Goal: Information Seeking & Learning: Learn about a topic

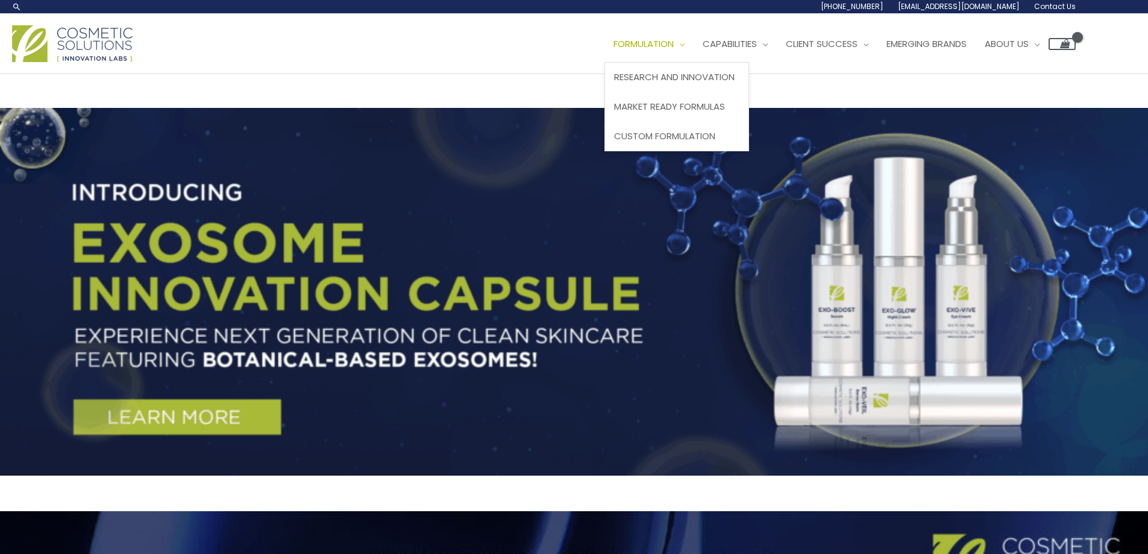
click at [674, 46] on span "Formulation" at bounding box center [644, 43] width 60 height 13
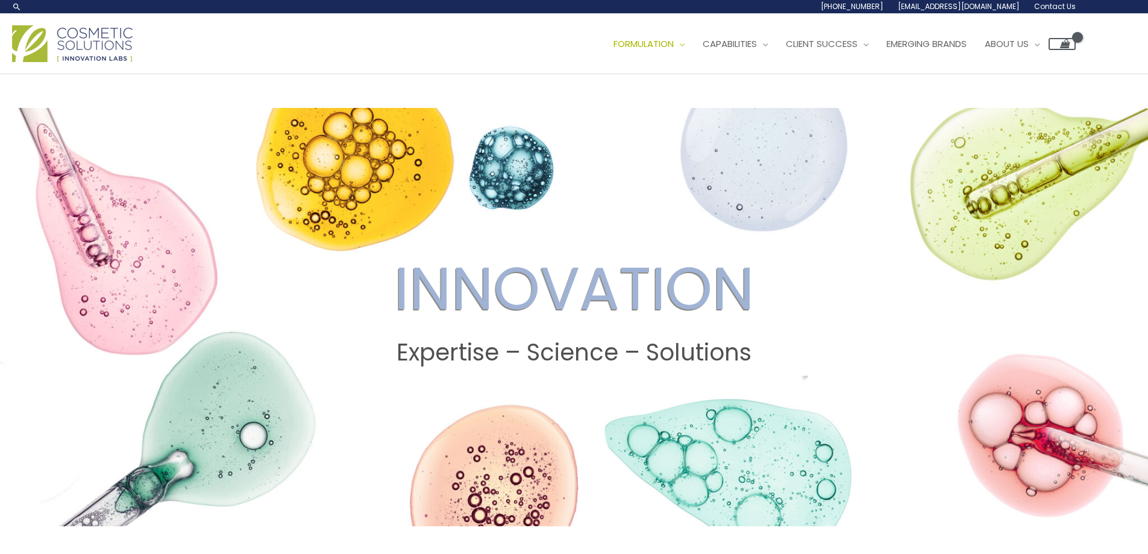
drag, startPoint x: 1147, startPoint y: 97, endPoint x: 1158, endPoint y: 149, distance: 52.8
click at [651, 37] on span "Formulation" at bounding box center [644, 43] width 60 height 13
click at [682, 104] on span "Market Ready Formulas" at bounding box center [669, 106] width 111 height 13
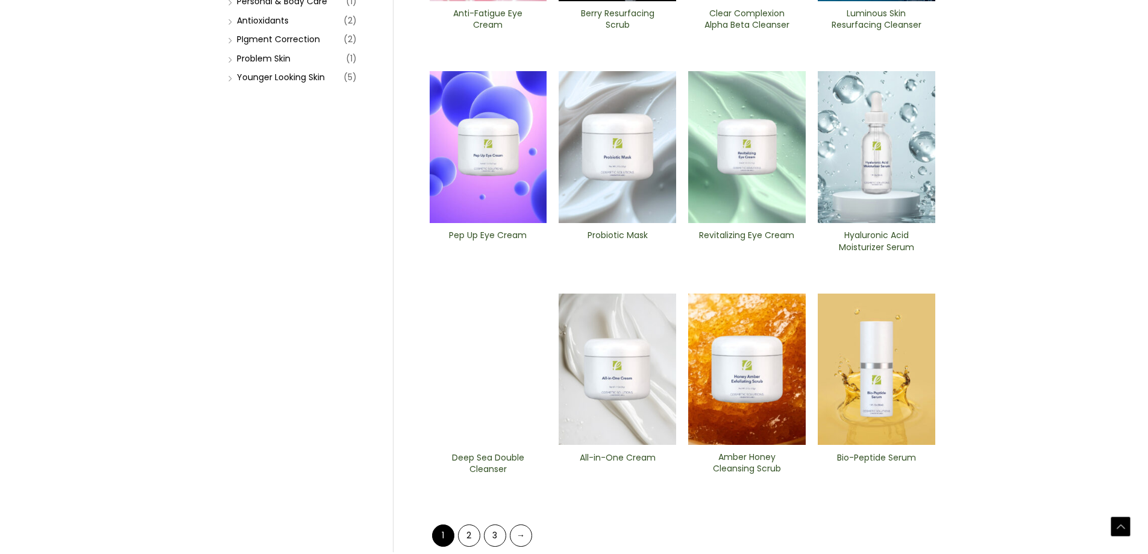
scroll to position [473, 0]
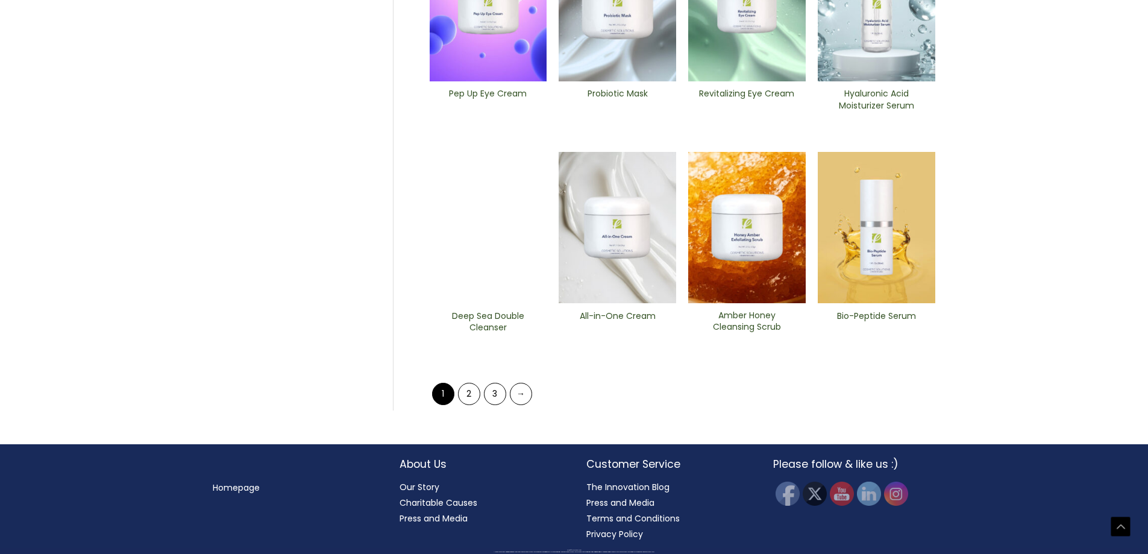
click at [935, 228] on div "Search for: Search Browse by Categories Market Ready Formulas (36) Cleansers (7…" at bounding box center [574, 398] width 747 height 1595
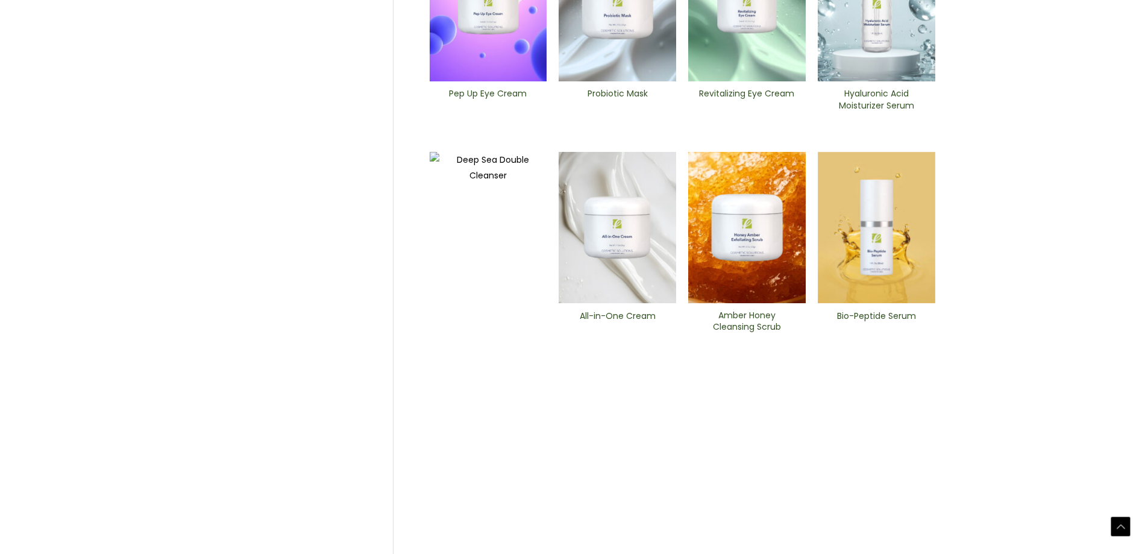
click at [891, 234] on img at bounding box center [877, 228] width 118 height 152
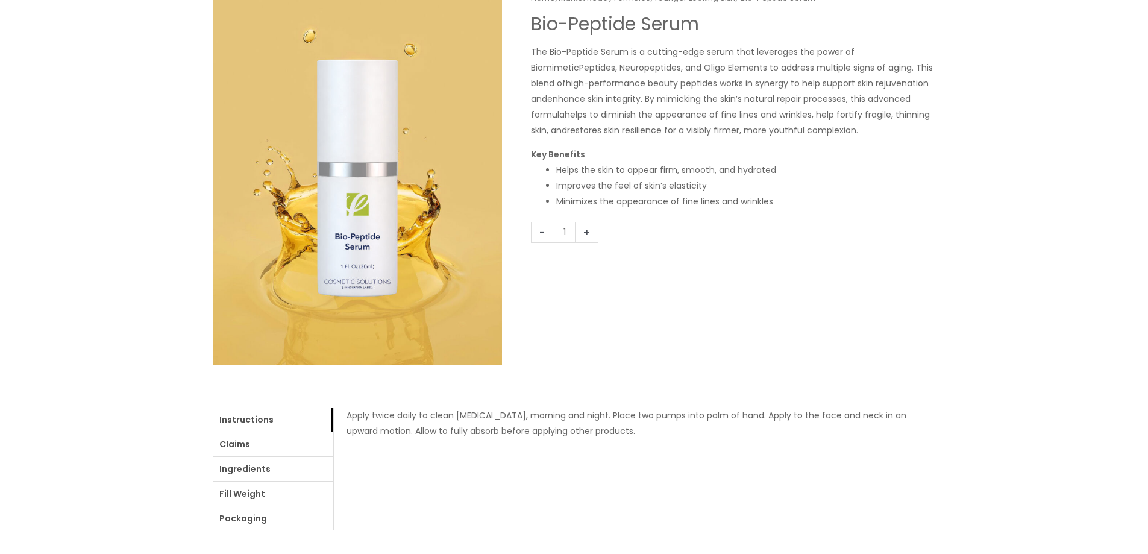
drag, startPoint x: 809, startPoint y: 239, endPoint x: 800, endPoint y: 298, distance: 60.3
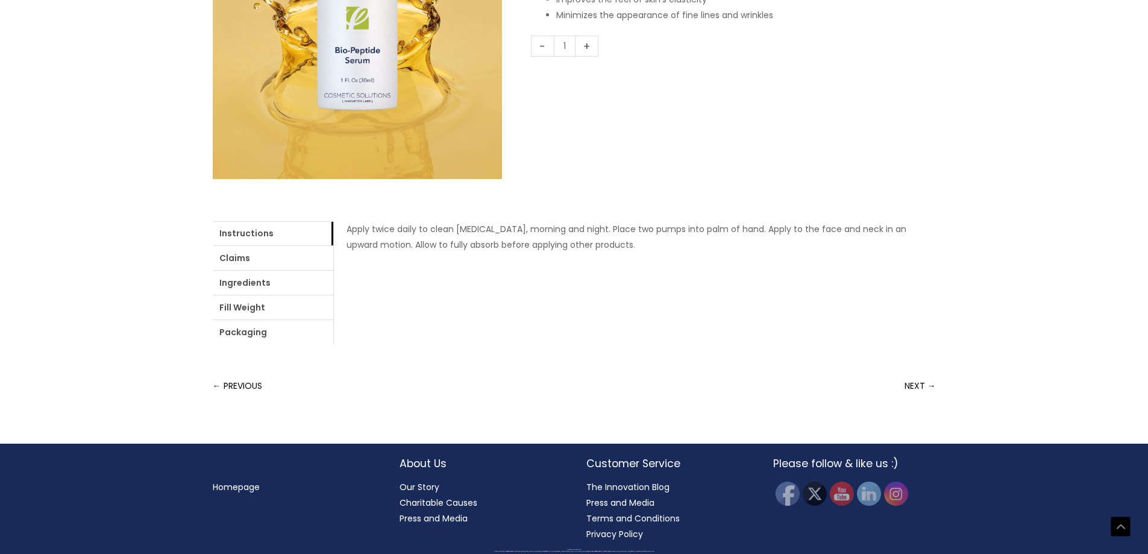
drag, startPoint x: 862, startPoint y: 209, endPoint x: 861, endPoint y: 283, distance: 74.1
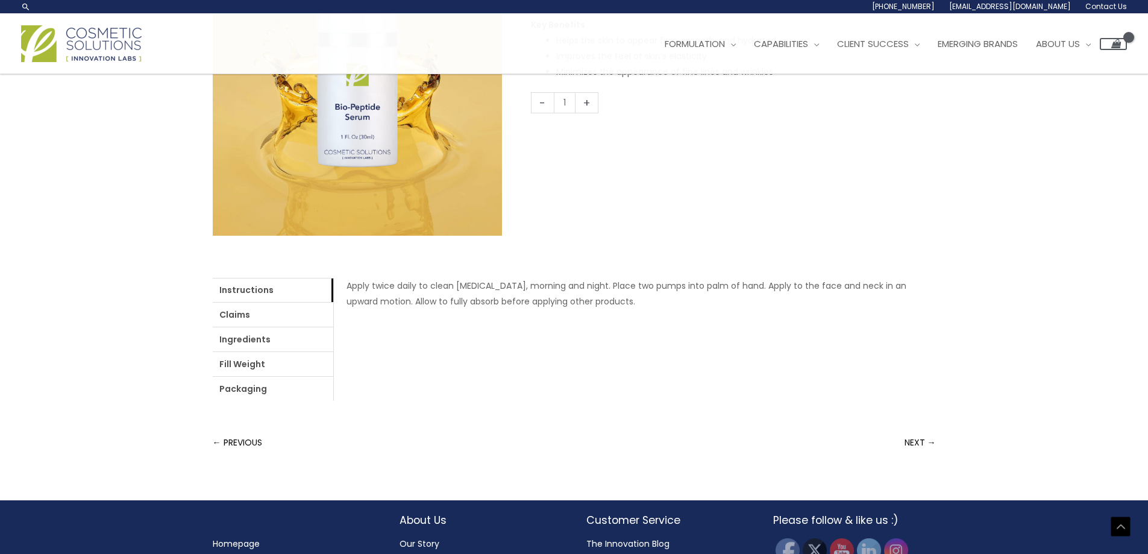
drag, startPoint x: 867, startPoint y: 258, endPoint x: 874, endPoint y: 171, distance: 87.1
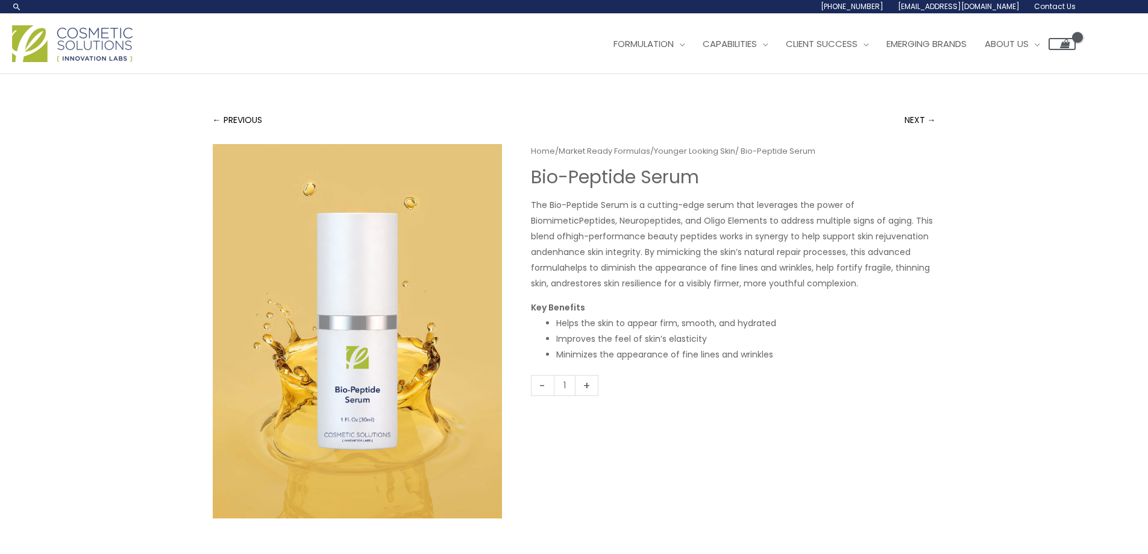
drag, startPoint x: 874, startPoint y: 168, endPoint x: 885, endPoint y: 91, distance: 77.2
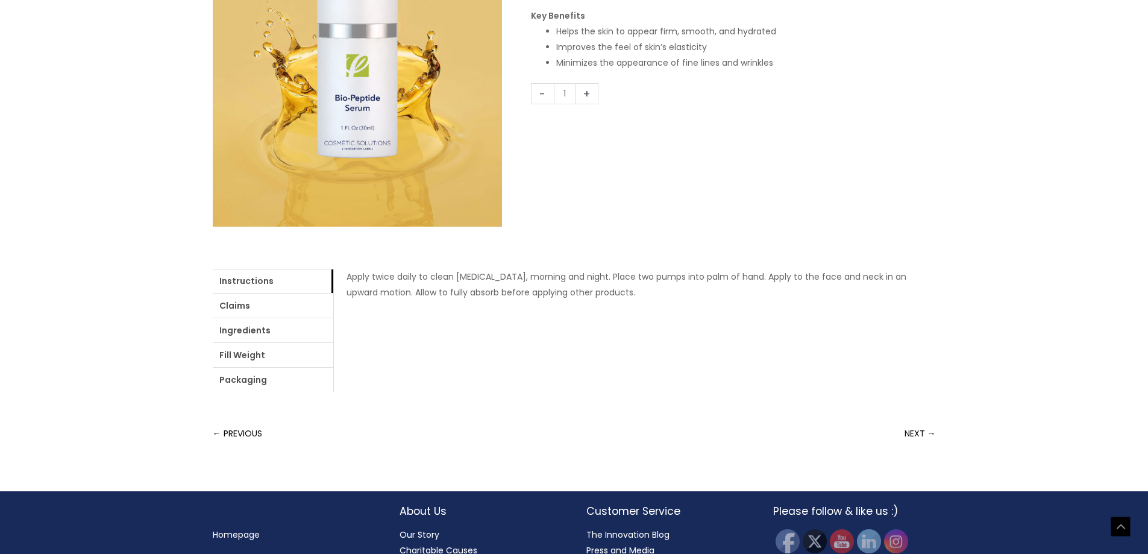
scroll to position [339, 0]
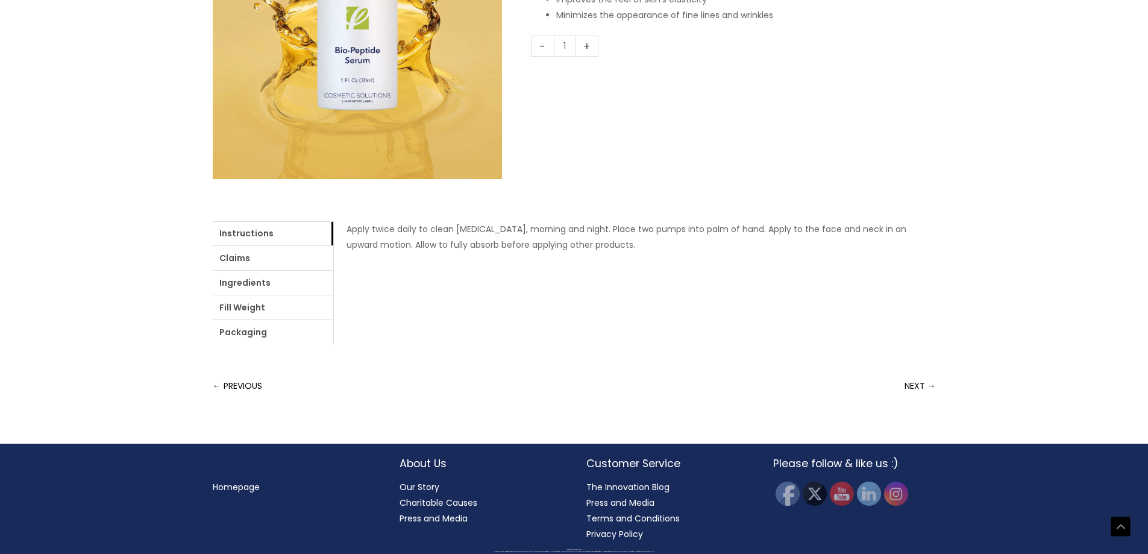
drag, startPoint x: 869, startPoint y: 165, endPoint x: 859, endPoint y: 228, distance: 63.5
click at [302, 250] on link "Claims" at bounding box center [273, 258] width 121 height 24
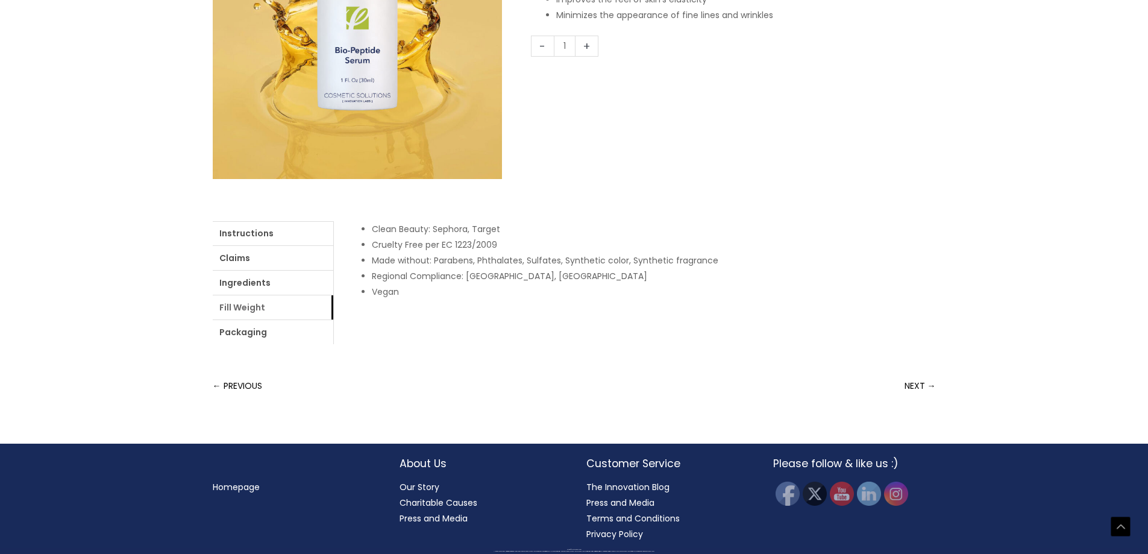
click at [292, 304] on link "Fill Weight" at bounding box center [273, 307] width 121 height 24
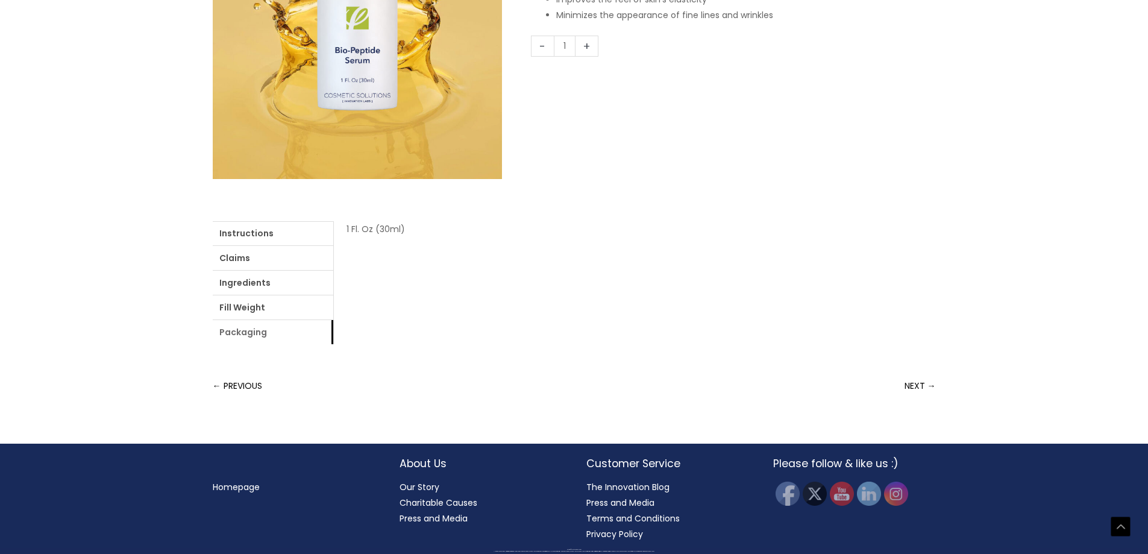
click at [282, 325] on link "Packaging" at bounding box center [273, 332] width 121 height 24
click at [281, 286] on link "Ingredients" at bounding box center [273, 283] width 121 height 24
click at [281, 263] on link "Claims" at bounding box center [273, 258] width 121 height 24
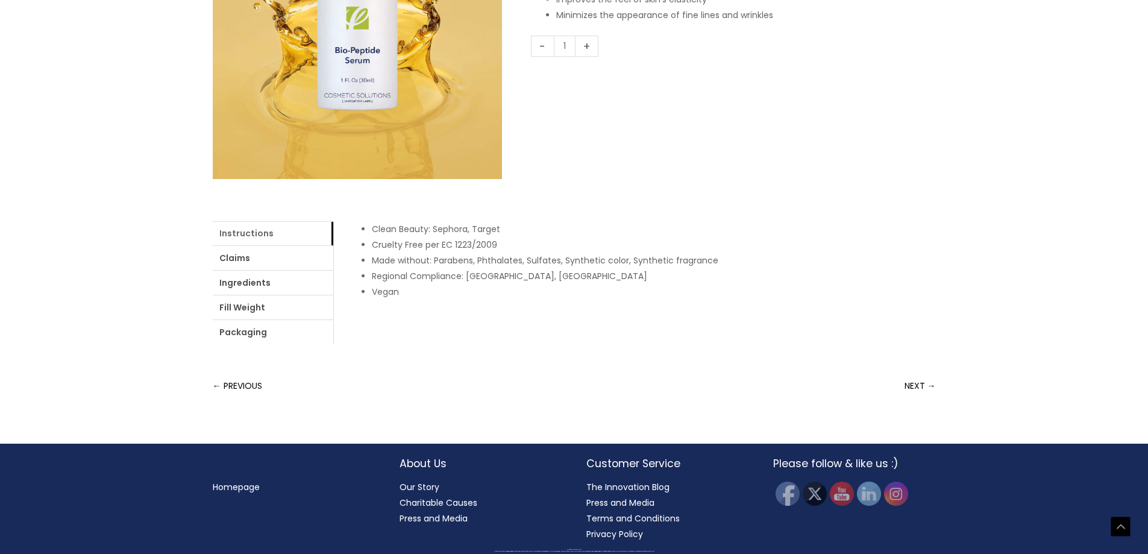
click at [282, 228] on link "Instructions" at bounding box center [273, 233] width 121 height 24
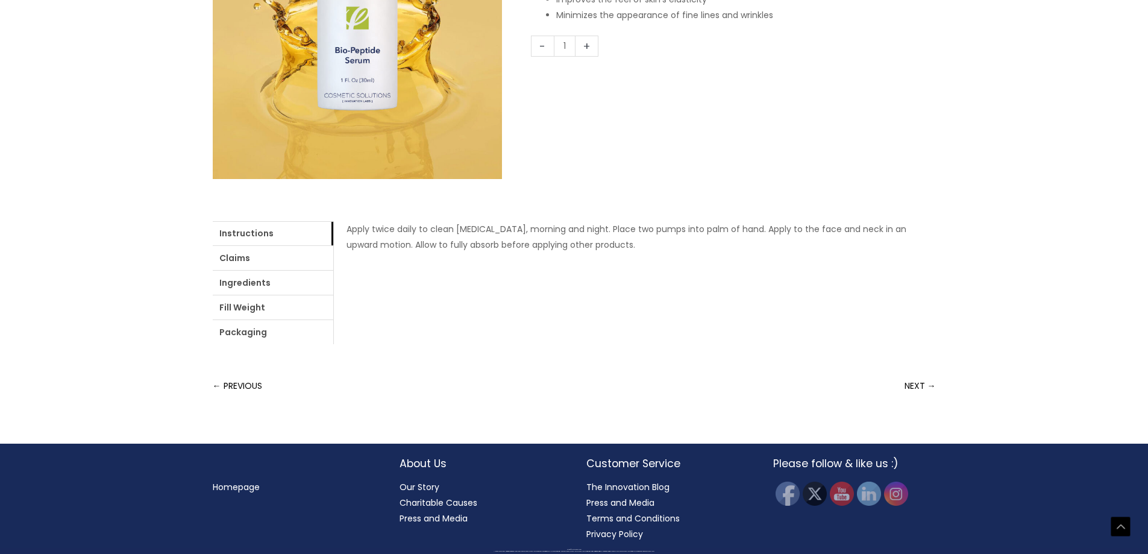
scroll to position [0, 0]
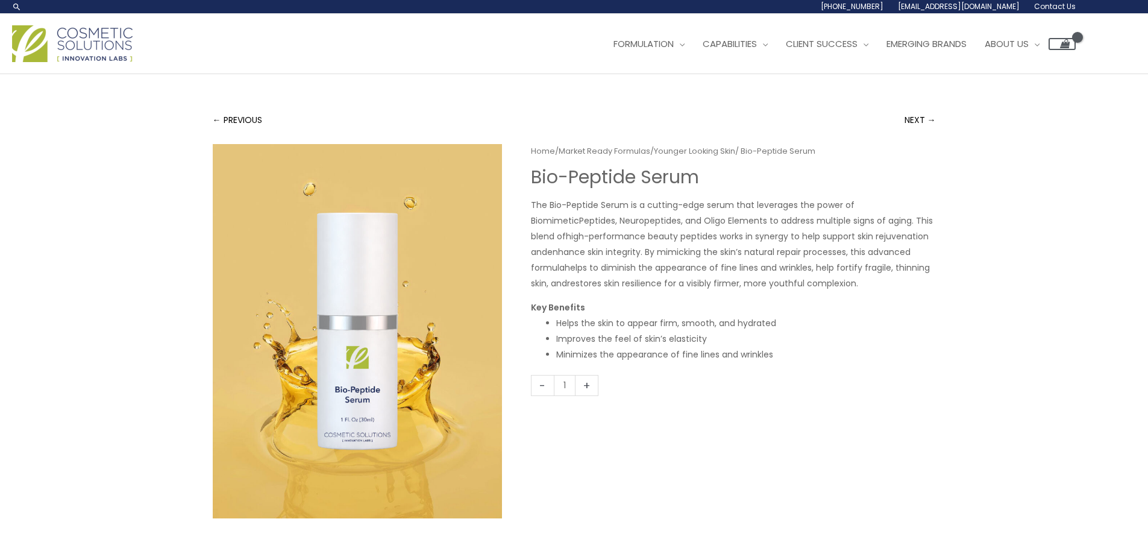
drag, startPoint x: 551, startPoint y: 272, endPoint x: 565, endPoint y: -22, distance: 295.0
click at [674, 48] on span "Formulation" at bounding box center [644, 43] width 60 height 13
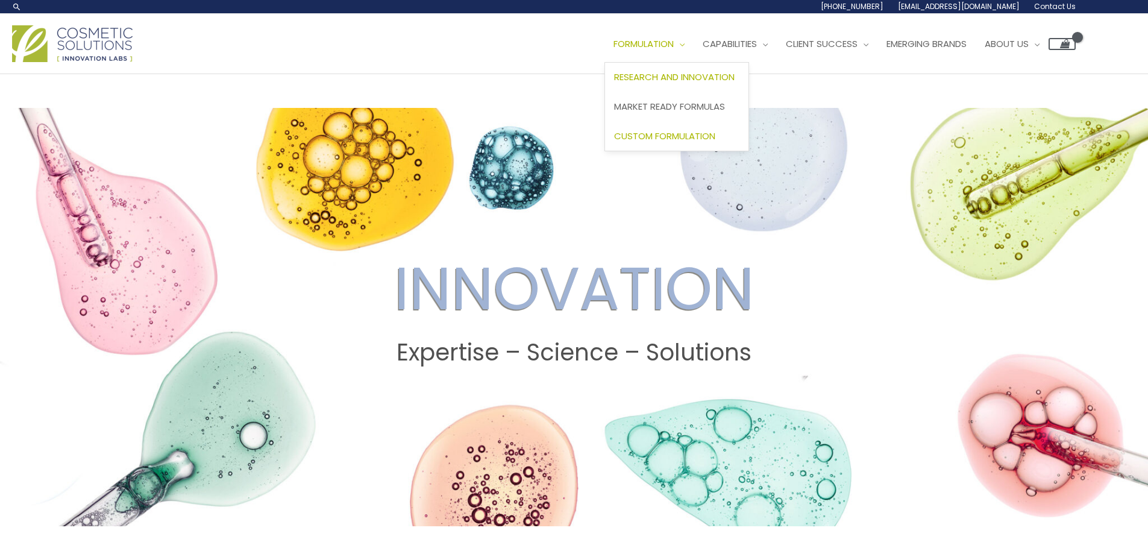
click at [678, 131] on span "Custom Formulation" at bounding box center [664, 136] width 101 height 13
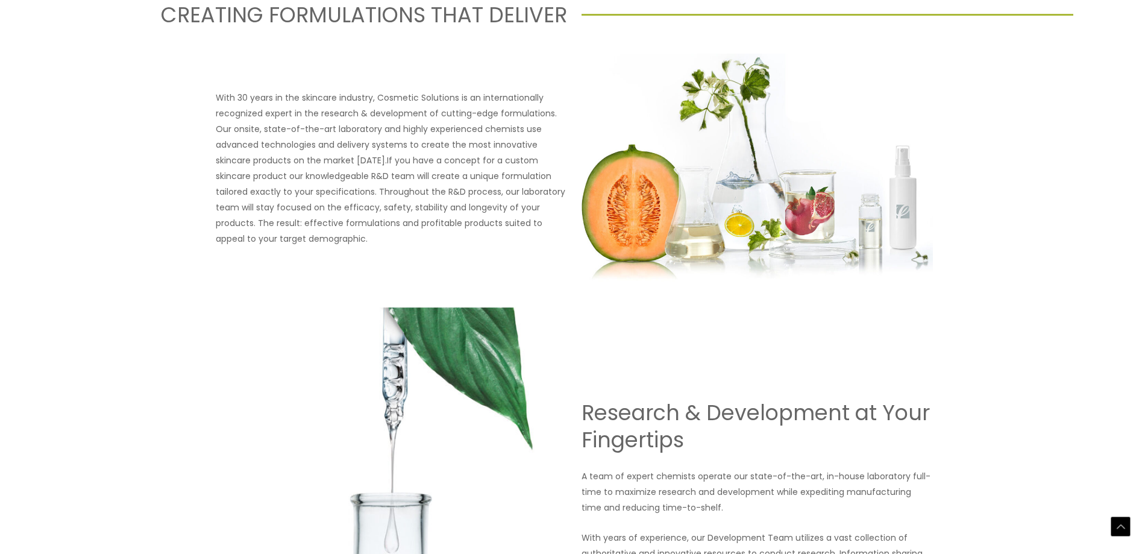
drag, startPoint x: 817, startPoint y: 202, endPoint x: 803, endPoint y: 287, distance: 86.2
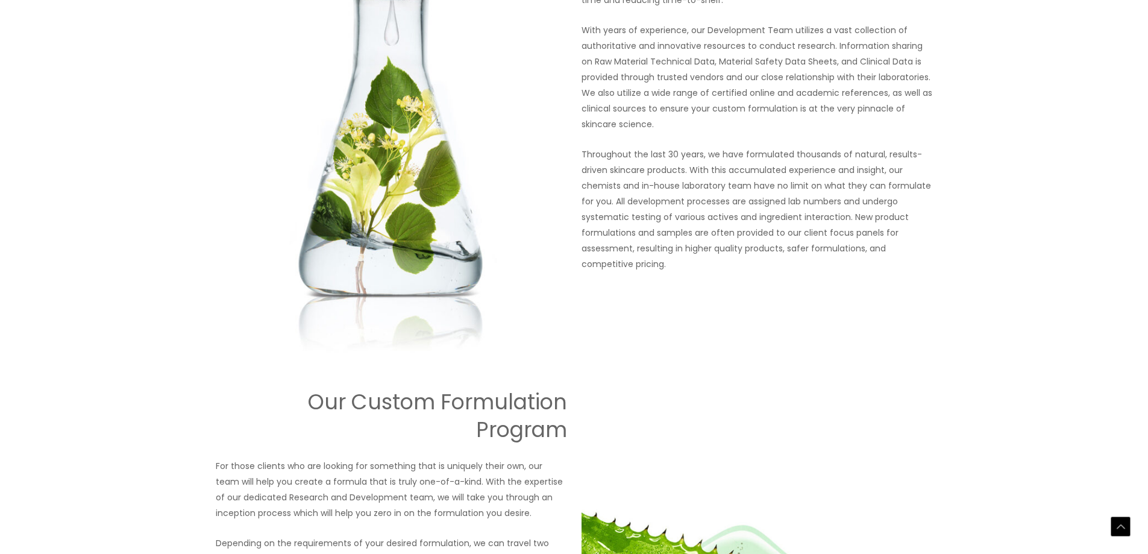
drag, startPoint x: 802, startPoint y: 300, endPoint x: 758, endPoint y: 373, distance: 85.4
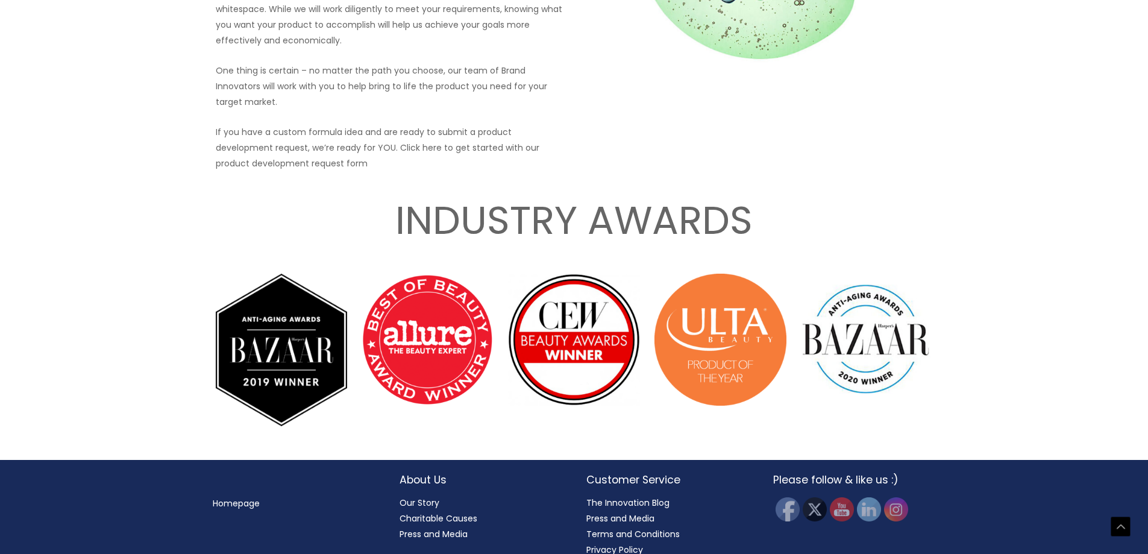
drag, startPoint x: 690, startPoint y: 160, endPoint x: 688, endPoint y: 221, distance: 60.9
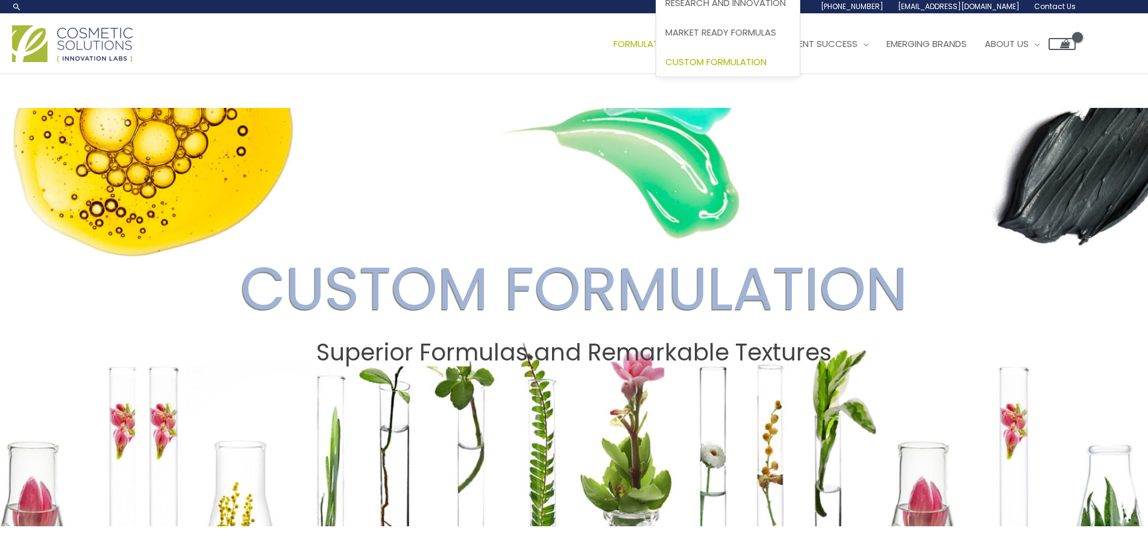
drag, startPoint x: 688, startPoint y: 221, endPoint x: 697, endPoint y: 33, distance: 188.8
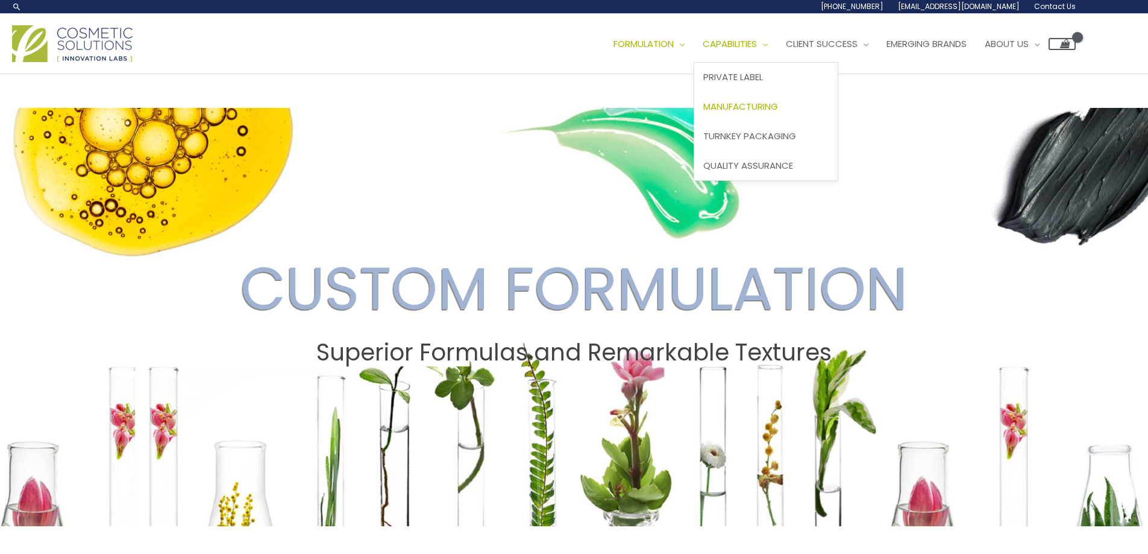
click at [769, 97] on link "Manufacturing" at bounding box center [765, 107] width 143 height 30
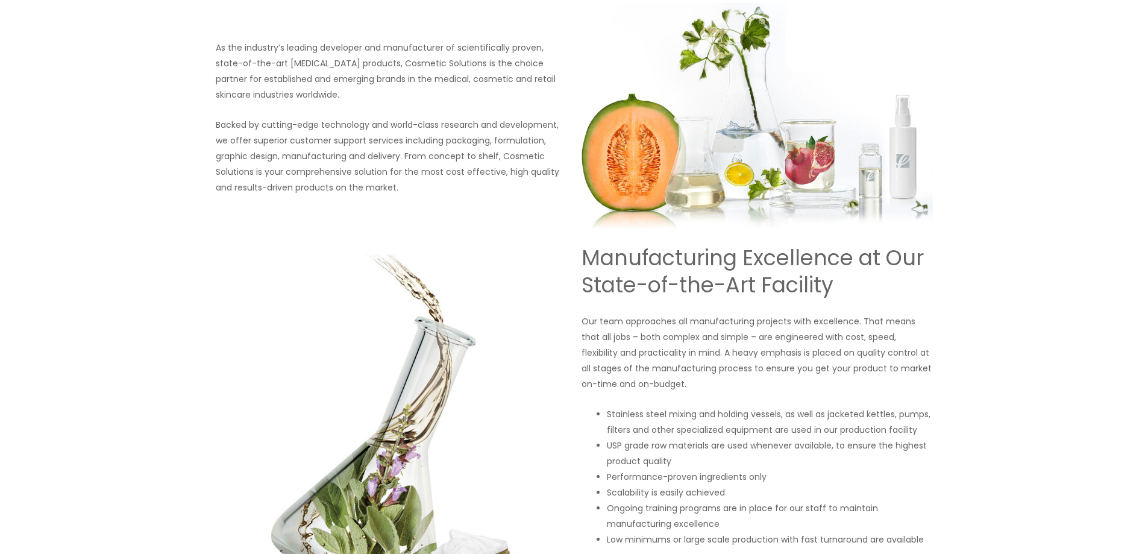
drag, startPoint x: 762, startPoint y: 165, endPoint x: 749, endPoint y: 250, distance: 86.1
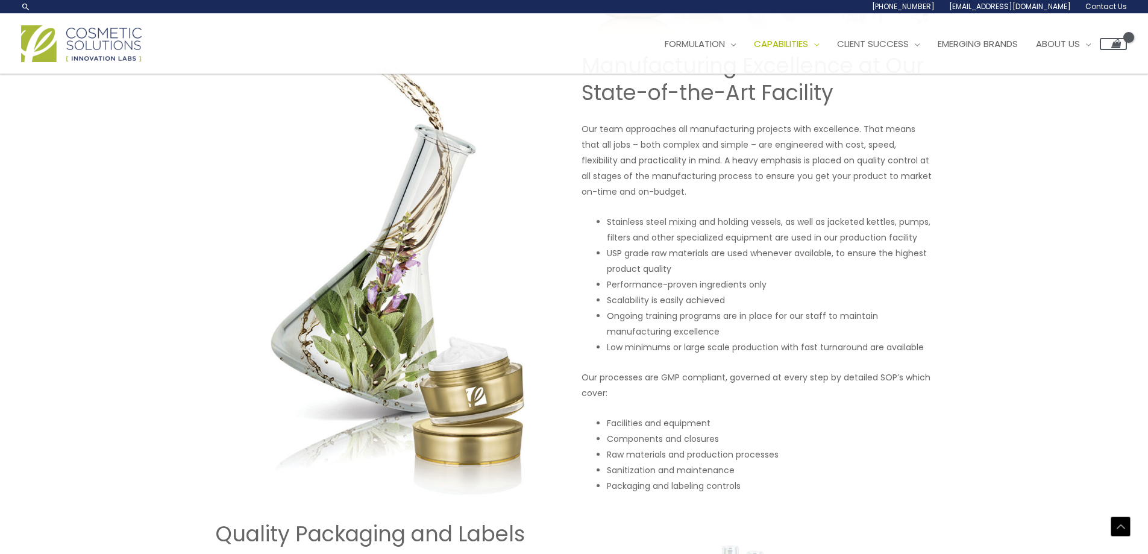
drag, startPoint x: 749, startPoint y: 230, endPoint x: 753, endPoint y: 190, distance: 40.0
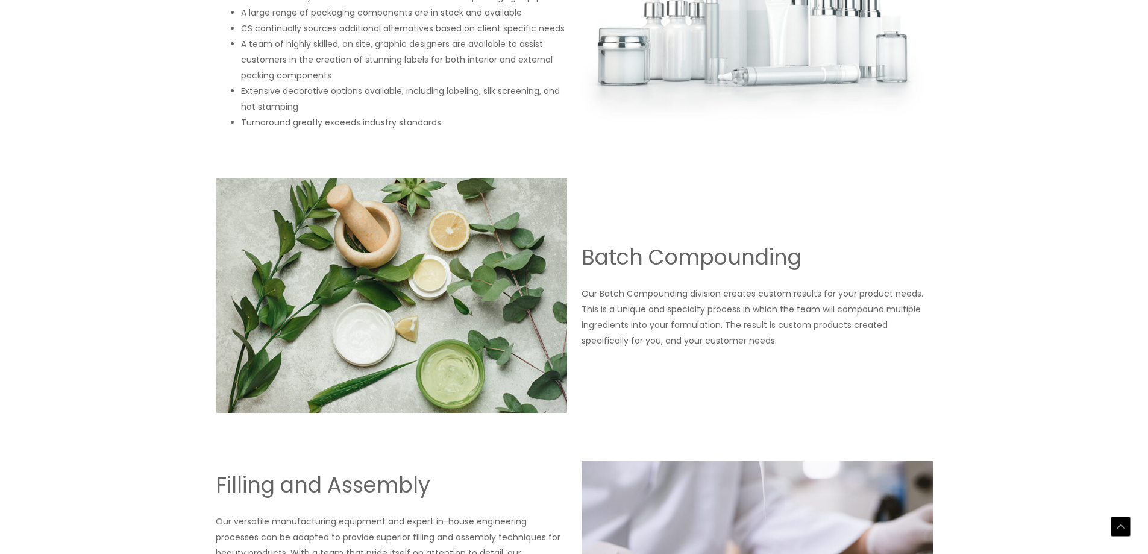
drag, startPoint x: 753, startPoint y: 190, endPoint x: 704, endPoint y: 356, distance: 173.4
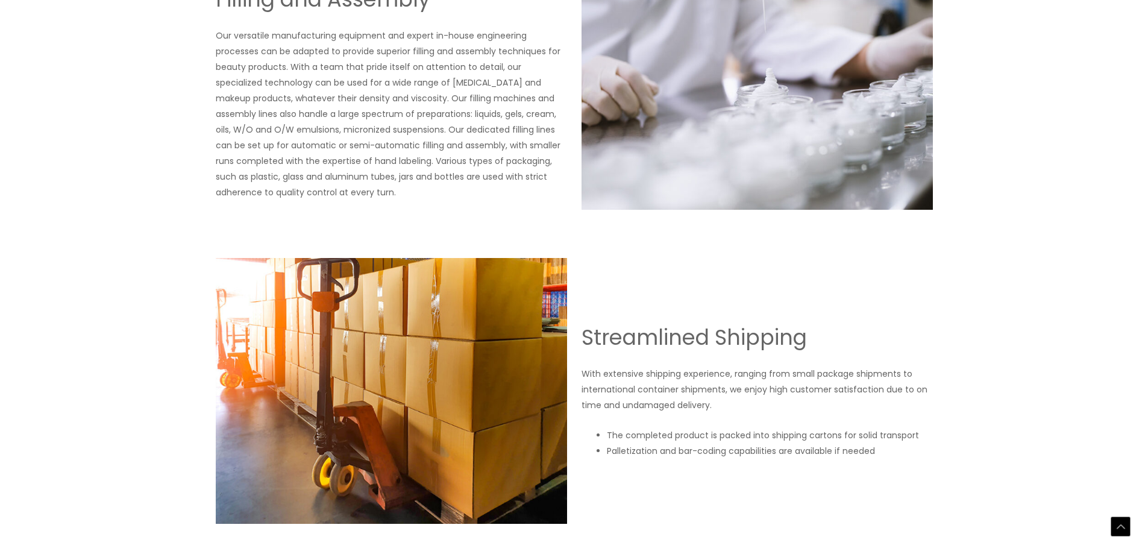
drag, startPoint x: 701, startPoint y: 241, endPoint x: 679, endPoint y: 366, distance: 127.2
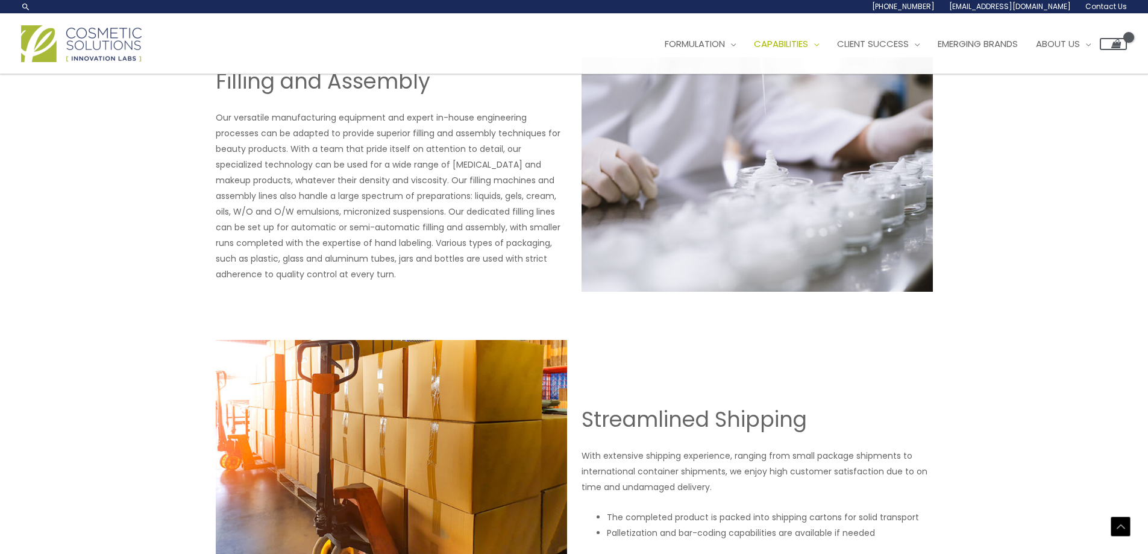
drag, startPoint x: 679, startPoint y: 365, endPoint x: 690, endPoint y: 290, distance: 75.6
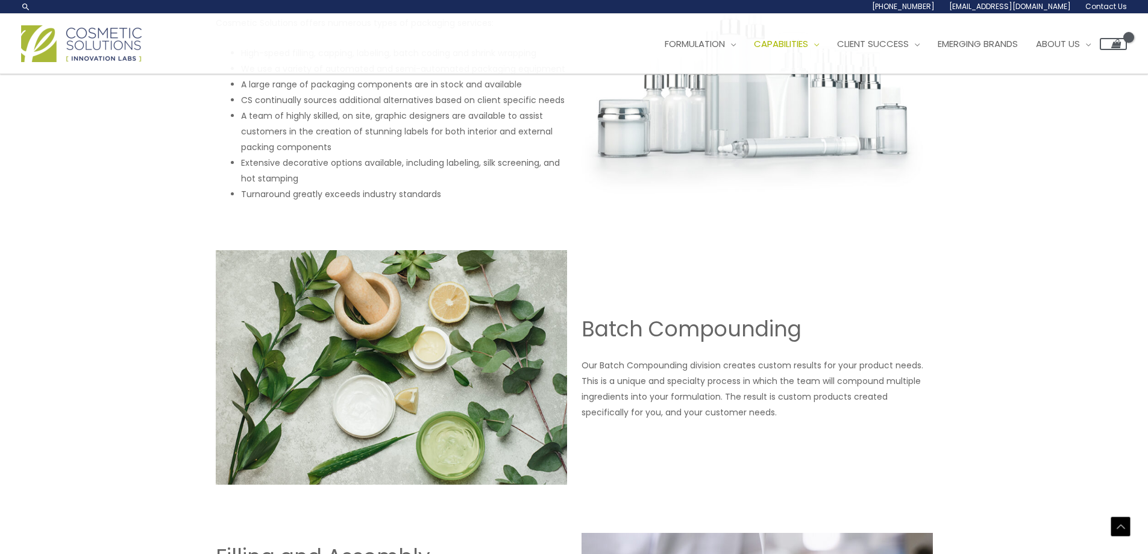
scroll to position [1198, 0]
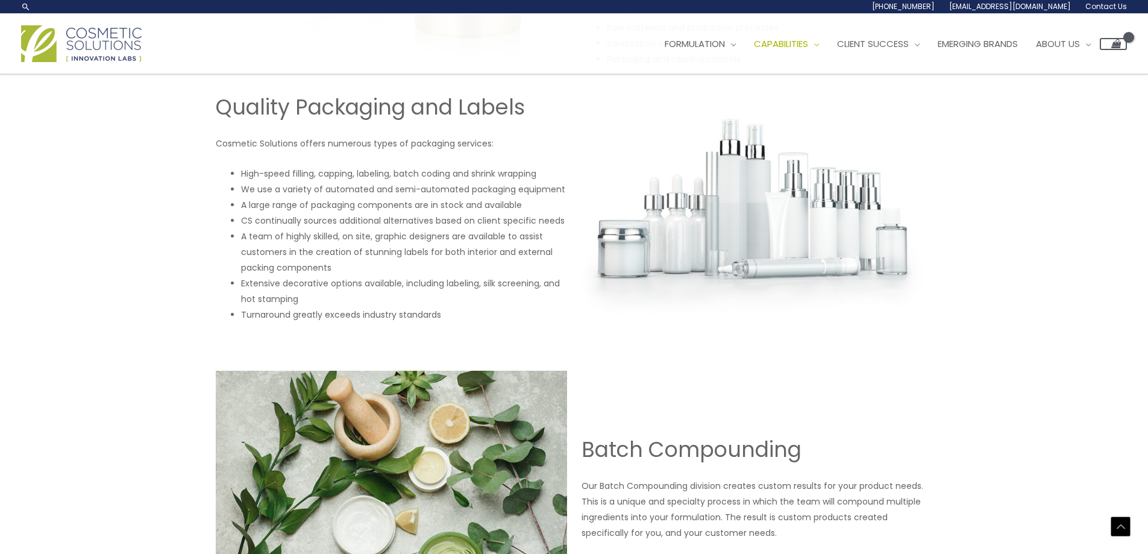
drag, startPoint x: 690, startPoint y: 290, endPoint x: 698, endPoint y: 218, distance: 72.8
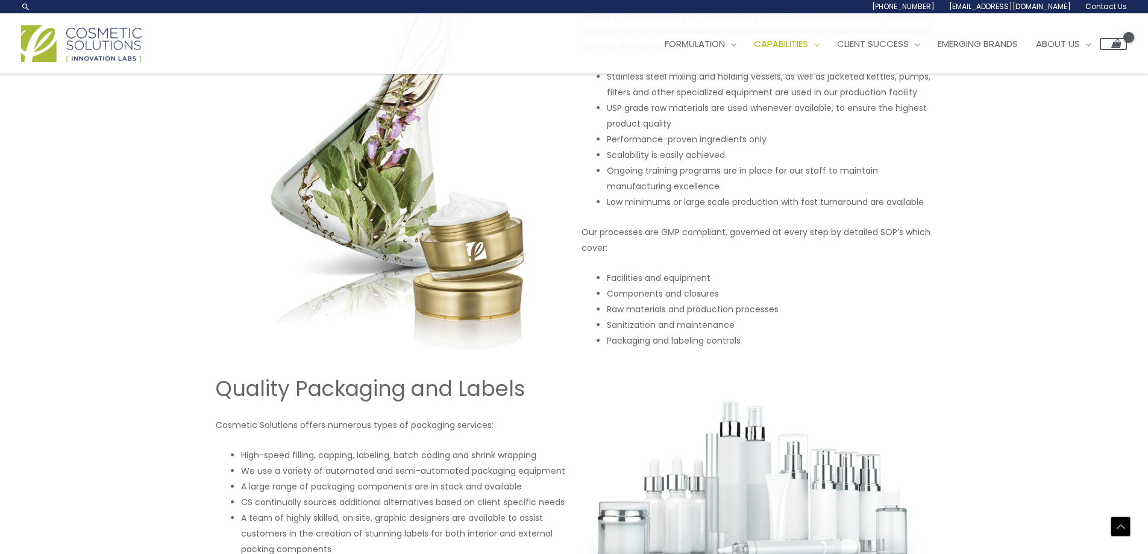
drag, startPoint x: 722, startPoint y: 277, endPoint x: 788, endPoint y: 128, distance: 162.7
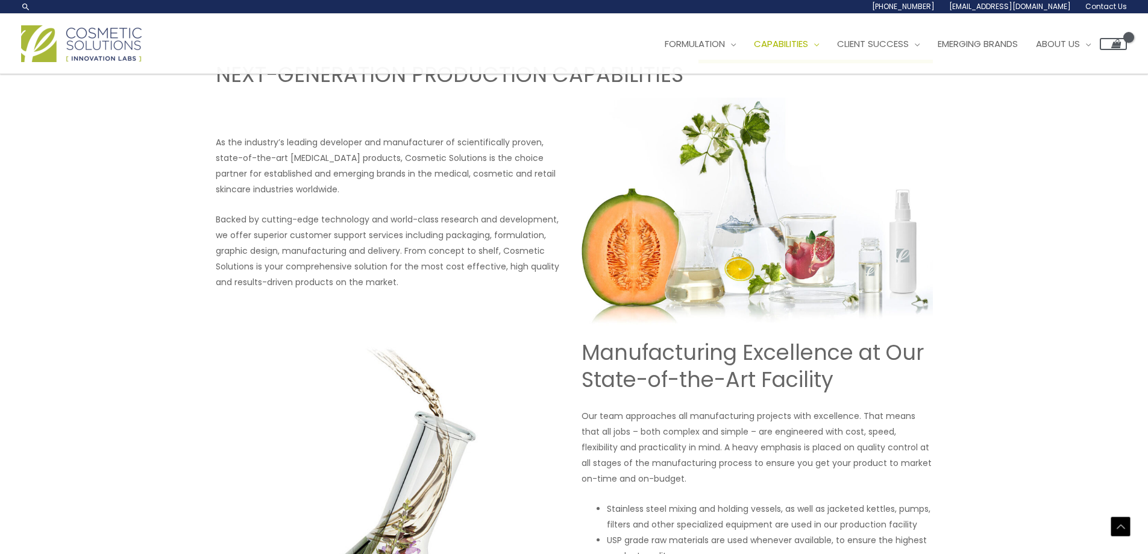
scroll to position [139, 0]
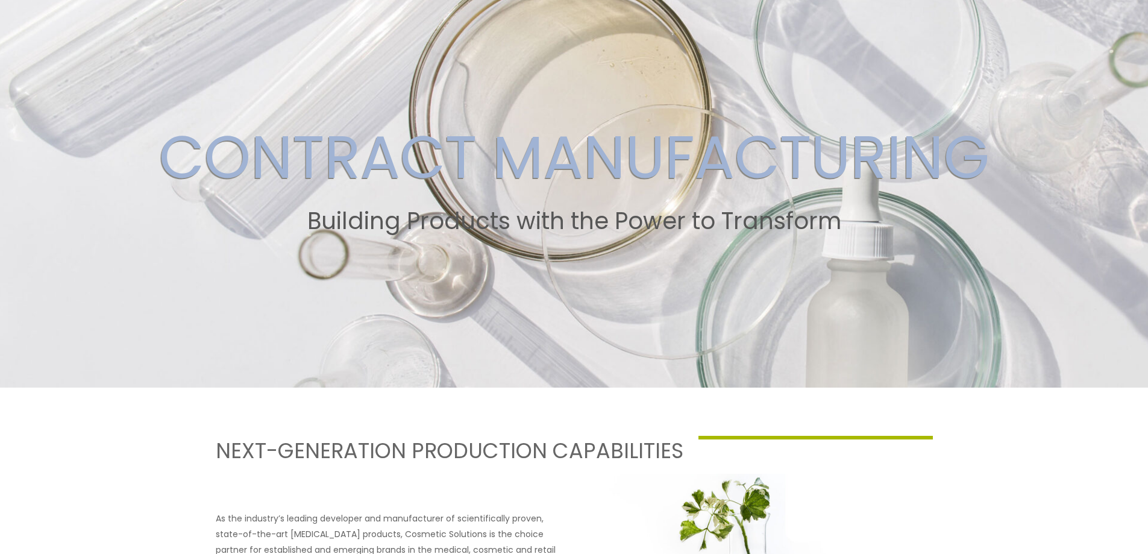
drag, startPoint x: 865, startPoint y: 52, endPoint x: 876, endPoint y: -73, distance: 125.9
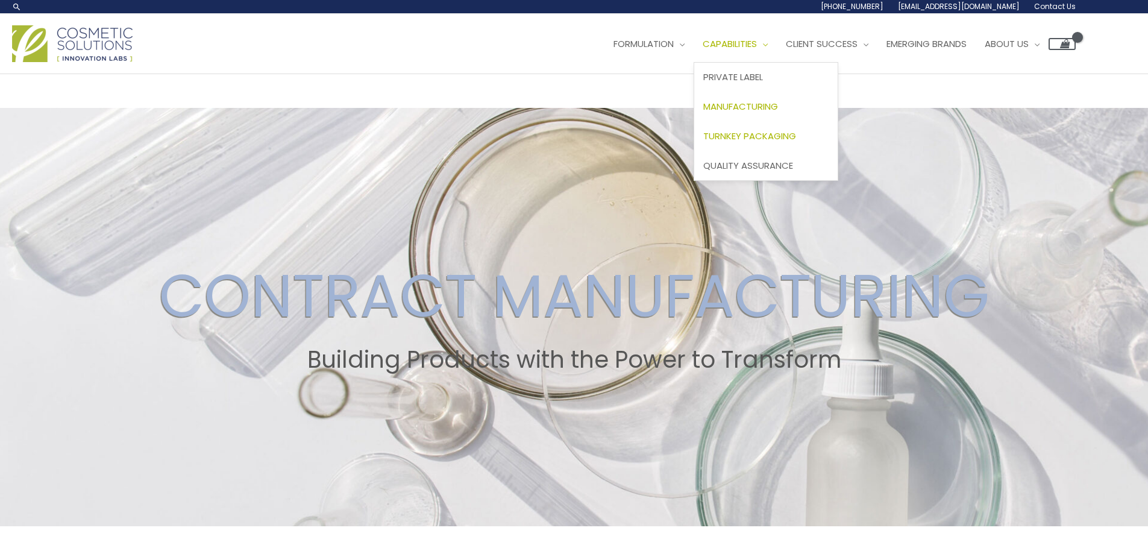
click at [773, 136] on span "Turnkey Packaging" at bounding box center [749, 136] width 93 height 13
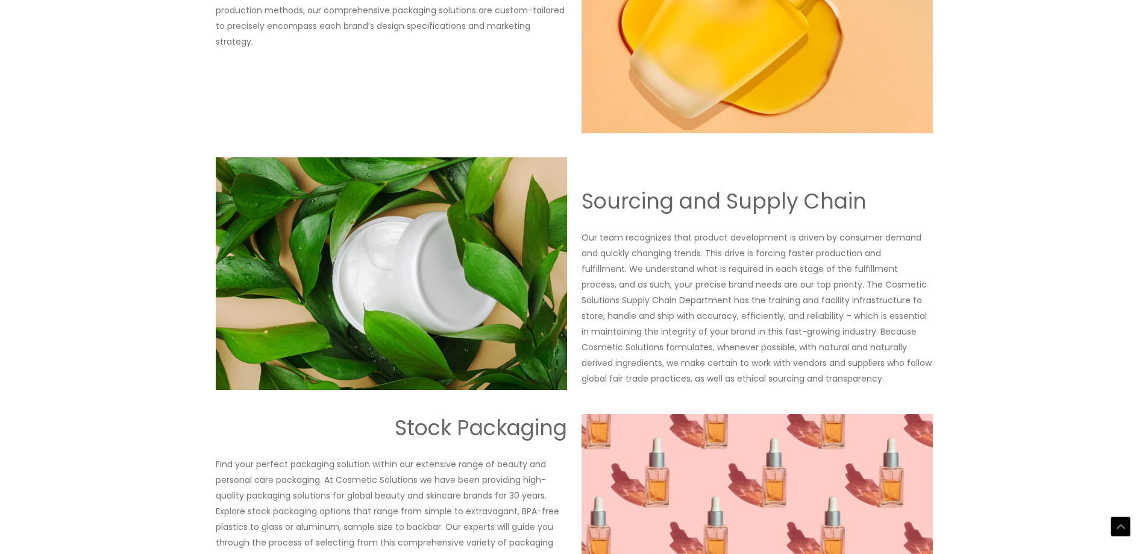
drag, startPoint x: 780, startPoint y: 260, endPoint x: 764, endPoint y: 336, distance: 78.4
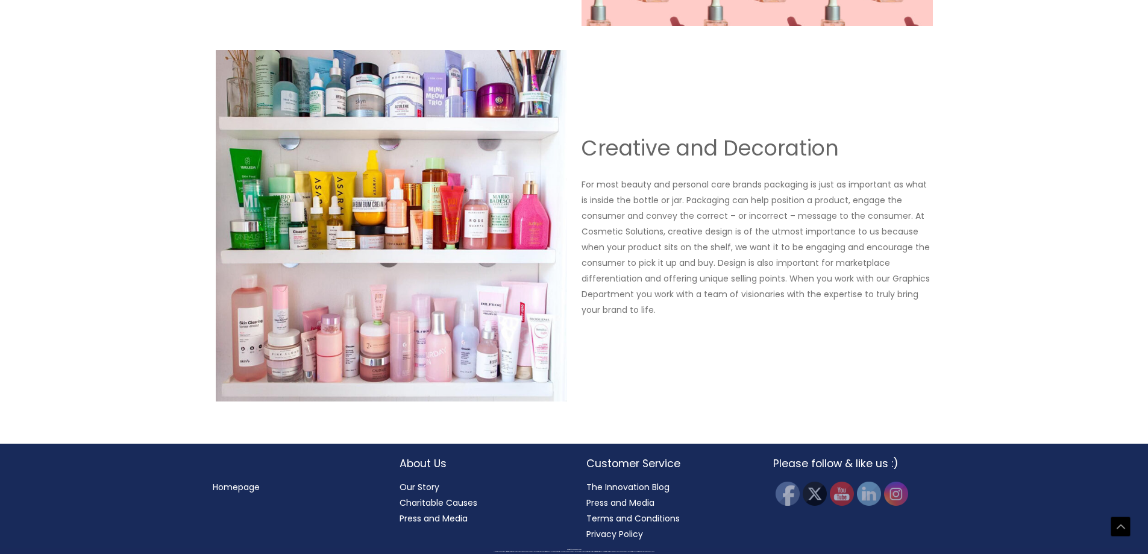
drag, startPoint x: 756, startPoint y: 368, endPoint x: 732, endPoint y: 428, distance: 64.9
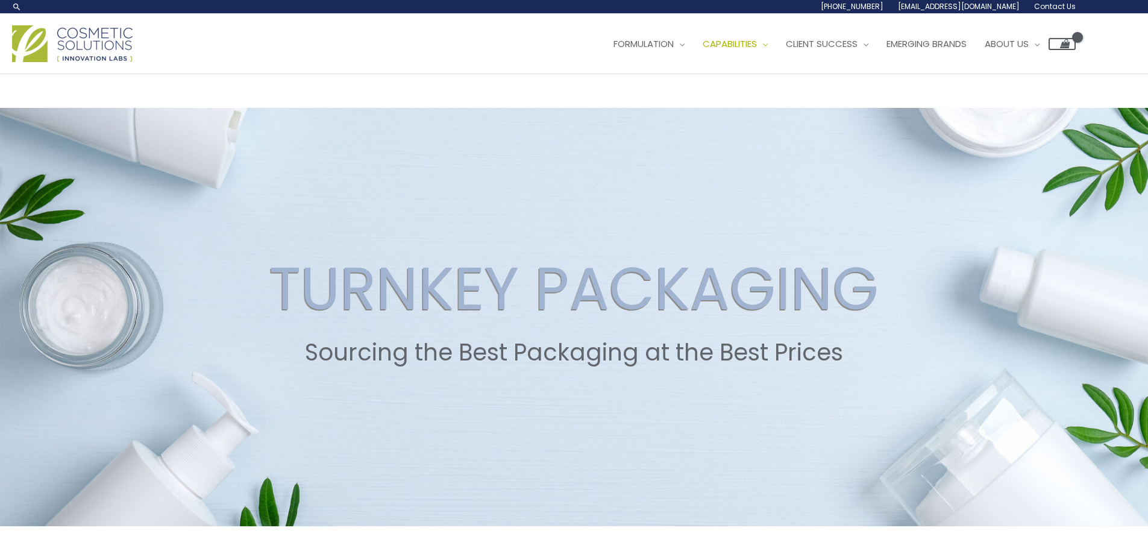
drag, startPoint x: 734, startPoint y: 403, endPoint x: 781, endPoint y: 84, distance: 322.3
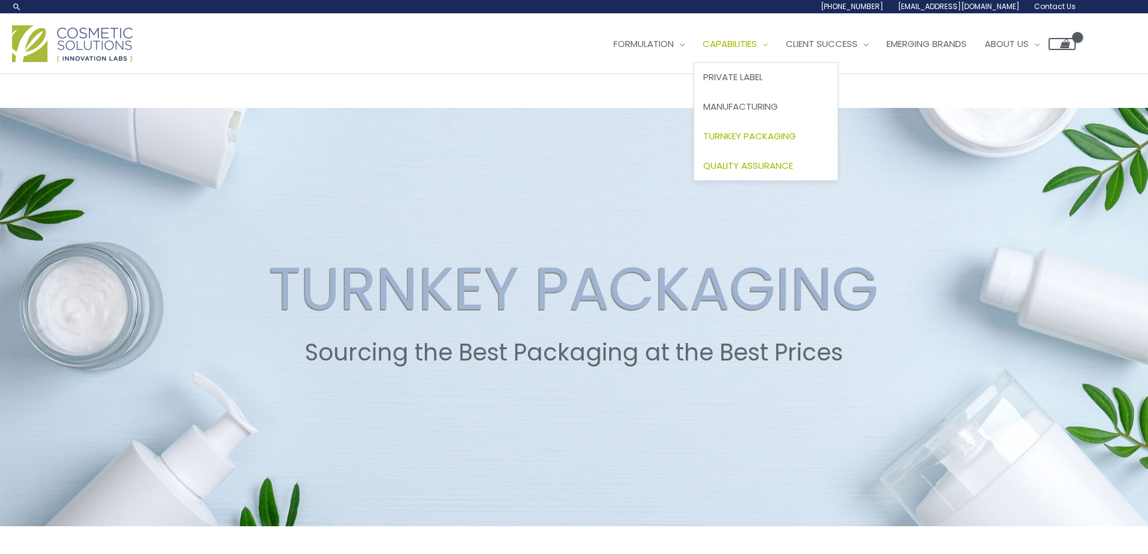
click at [741, 162] on span "Quality Assurance" at bounding box center [748, 165] width 90 height 13
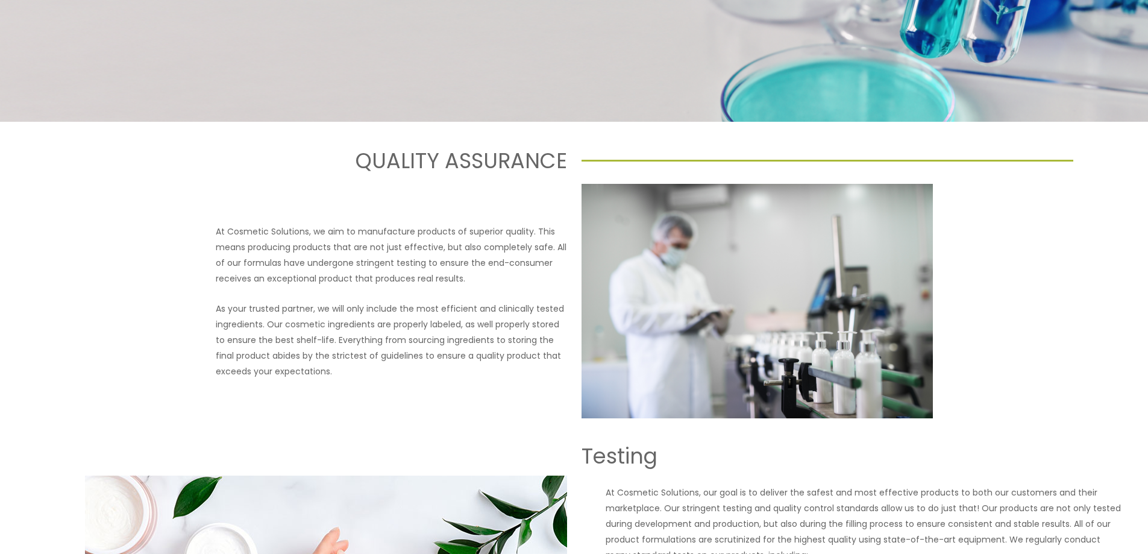
drag, startPoint x: 0, startPoint y: 0, endPoint x: 715, endPoint y: 292, distance: 772.2
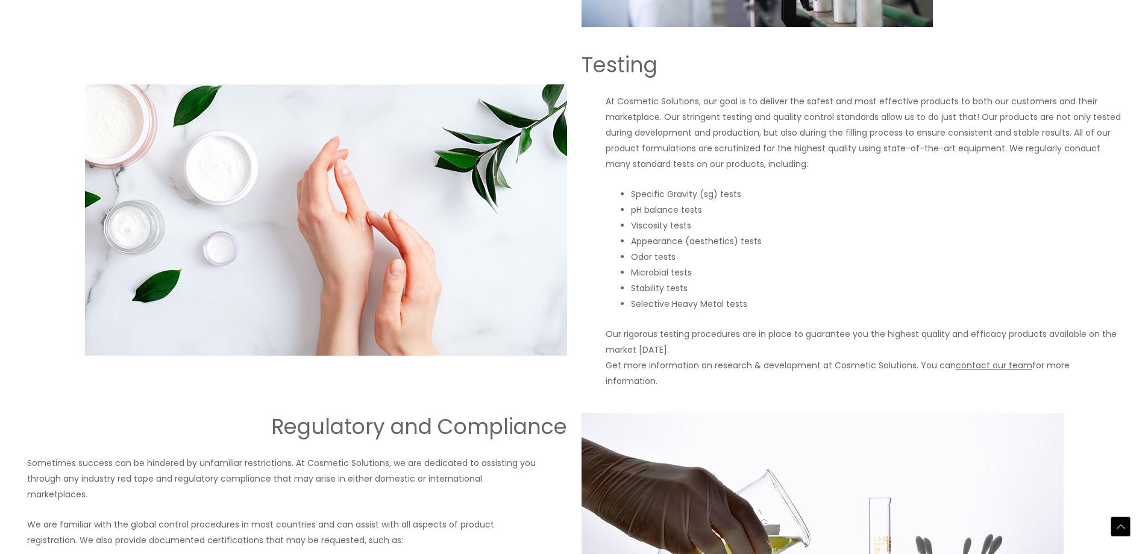
scroll to position [849, 0]
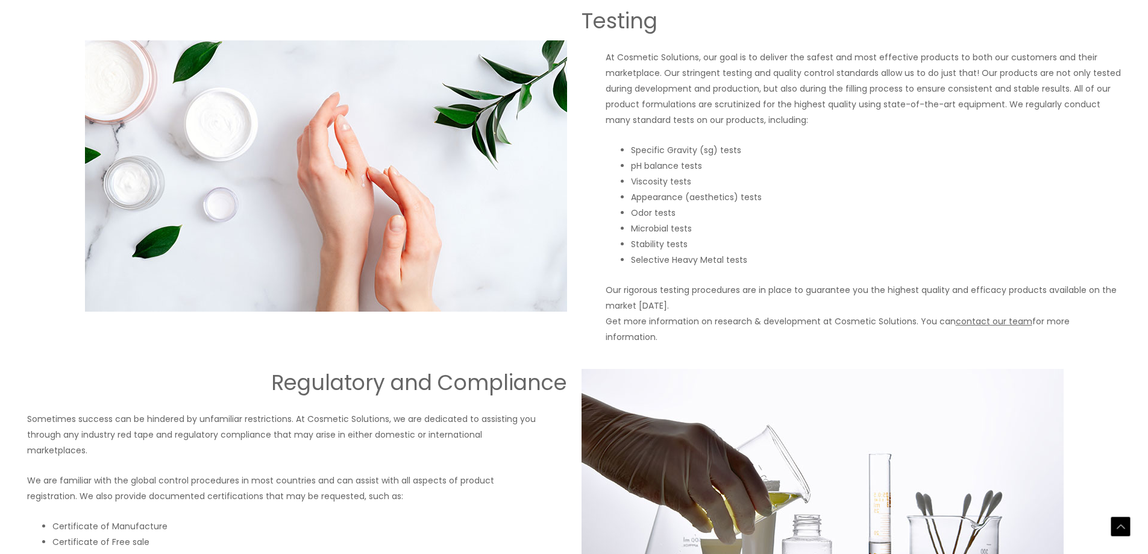
drag, startPoint x: 705, startPoint y: 337, endPoint x: 698, endPoint y: 362, distance: 25.4
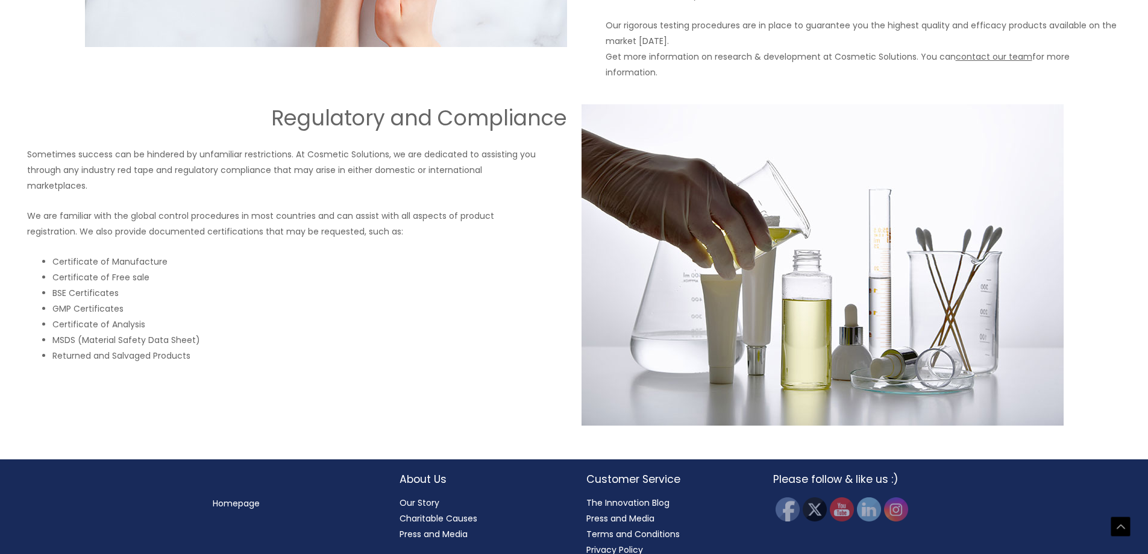
drag, startPoint x: 744, startPoint y: 258, endPoint x: 710, endPoint y: 394, distance: 140.5
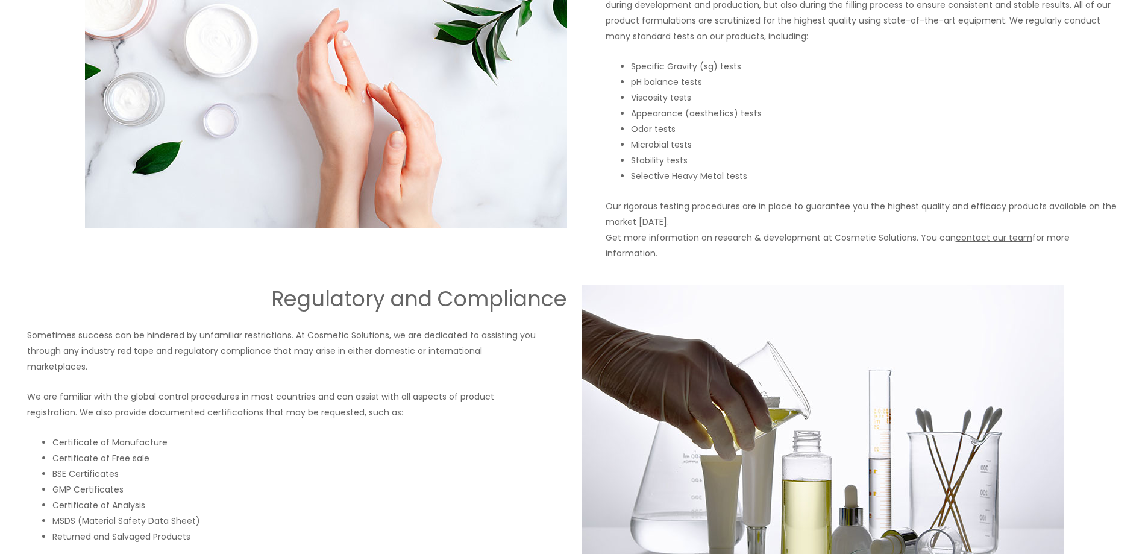
scroll to position [0, 0]
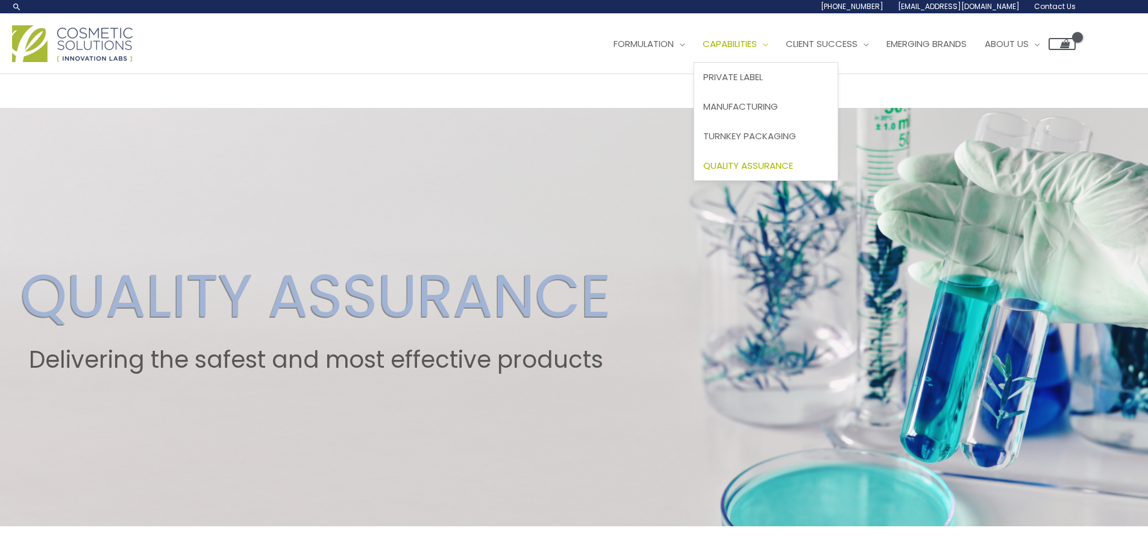
drag, startPoint x: 711, startPoint y: 371, endPoint x: 741, endPoint y: 28, distance: 344.3
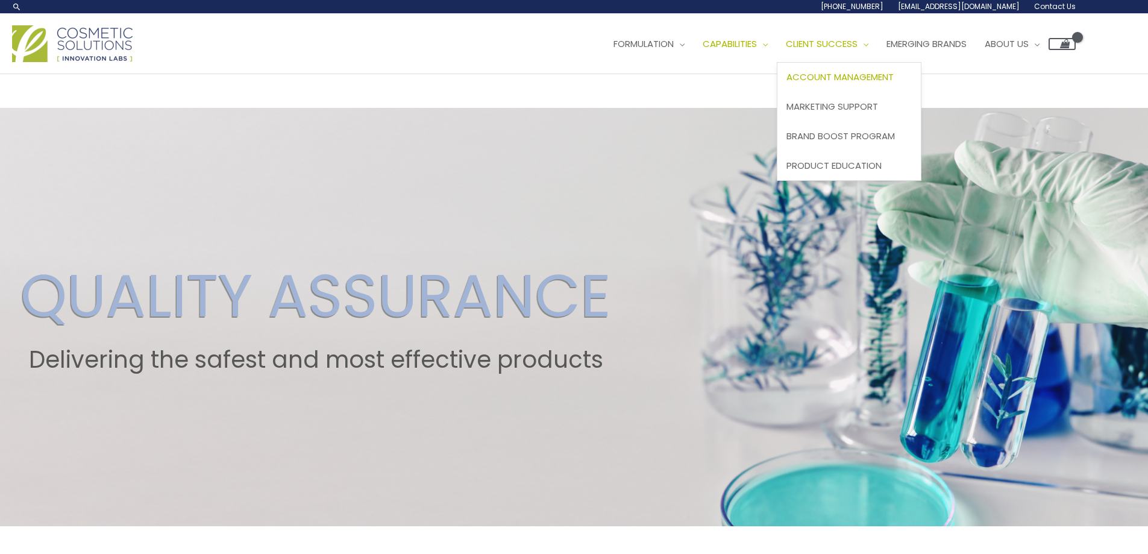
click at [877, 67] on link "Account Management" at bounding box center [848, 78] width 143 height 30
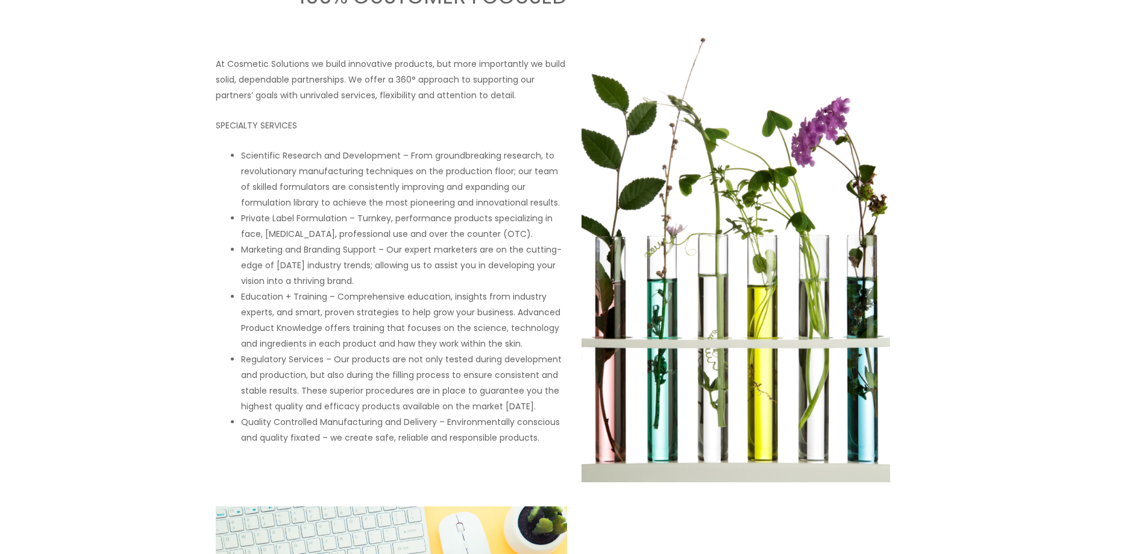
drag, startPoint x: 786, startPoint y: 172, endPoint x: 753, endPoint y: 311, distance: 143.1
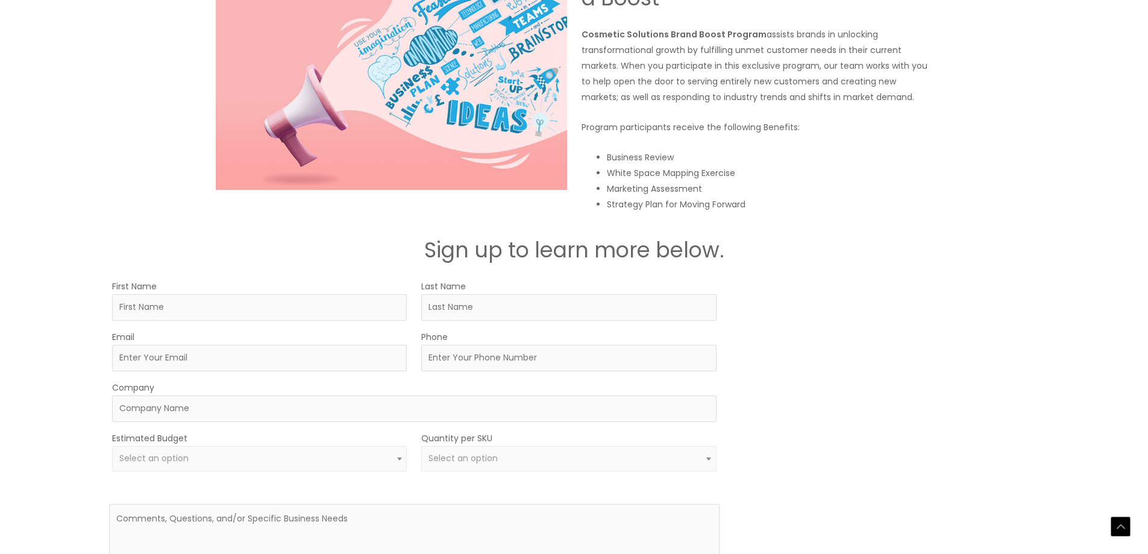
drag, startPoint x: 729, startPoint y: 374, endPoint x: 698, endPoint y: 427, distance: 60.8
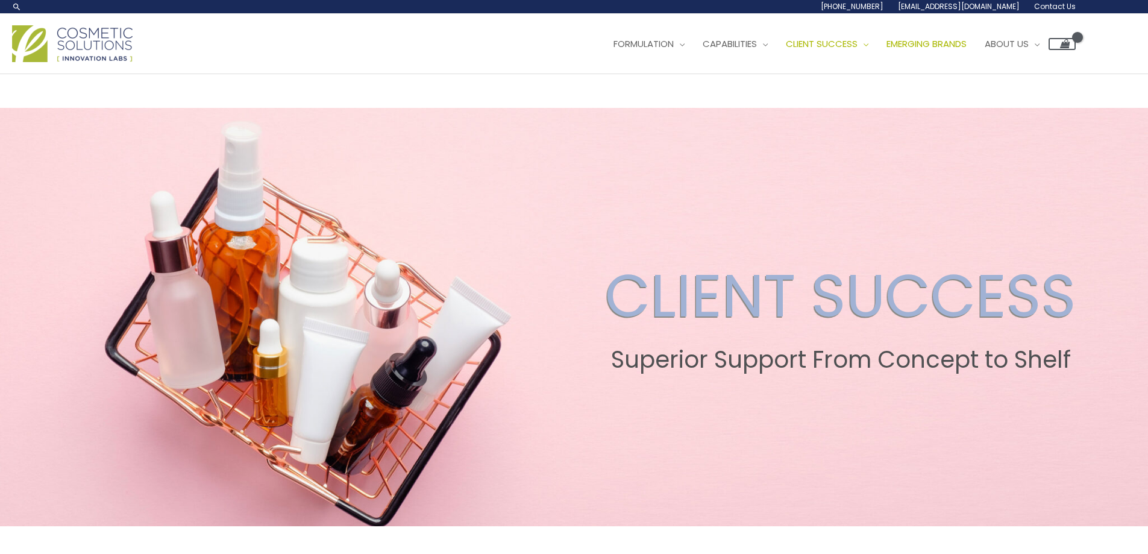
drag, startPoint x: 855, startPoint y: 438, endPoint x: 938, endPoint y: 29, distance: 417.0
click at [941, 52] on link "Emerging Brands" at bounding box center [926, 44] width 98 height 36
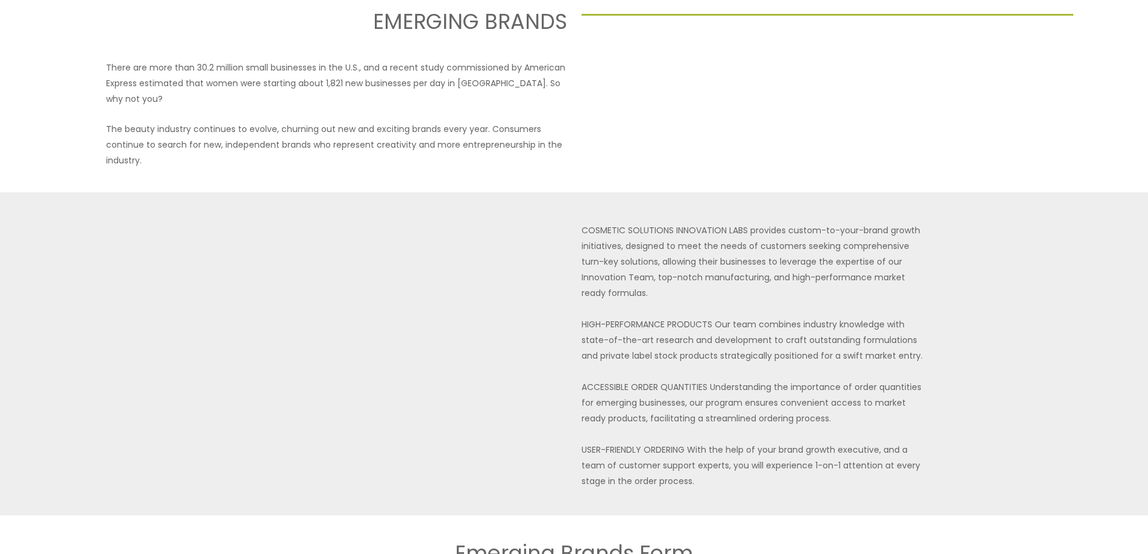
drag, startPoint x: 940, startPoint y: 145, endPoint x: 925, endPoint y: 204, distance: 60.4
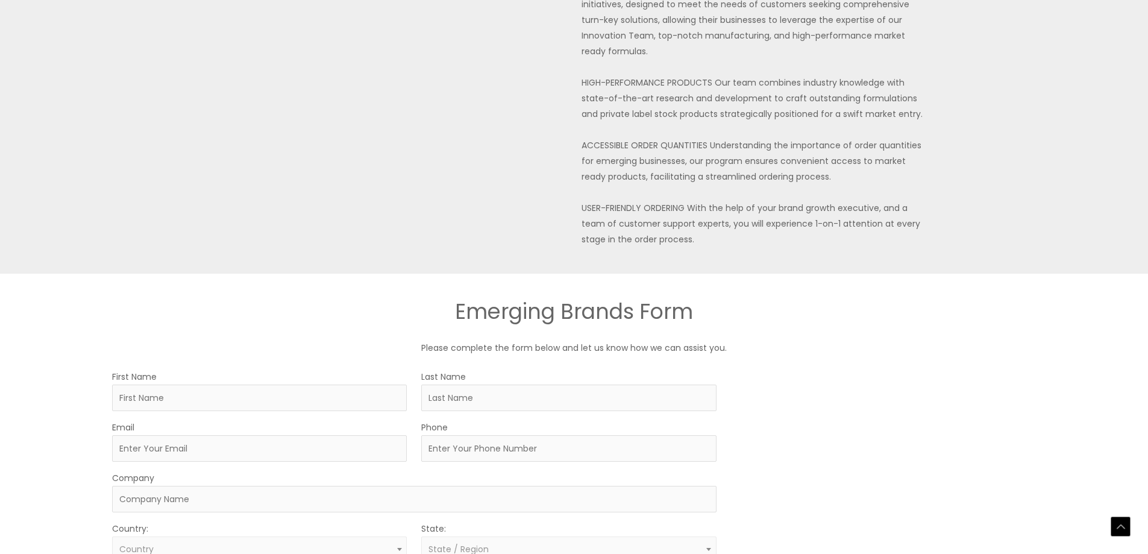
drag, startPoint x: 922, startPoint y: 227, endPoint x: 904, endPoint y: 289, distance: 65.2
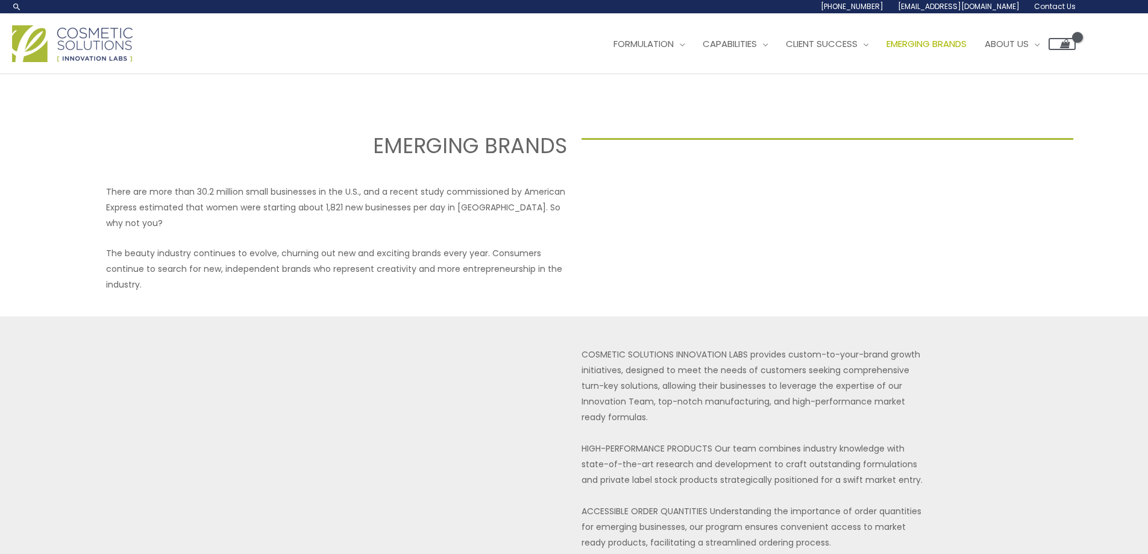
drag, startPoint x: 899, startPoint y: 328, endPoint x: 889, endPoint y: -12, distance: 340.0
click at [65, 39] on img at bounding box center [72, 43] width 121 height 37
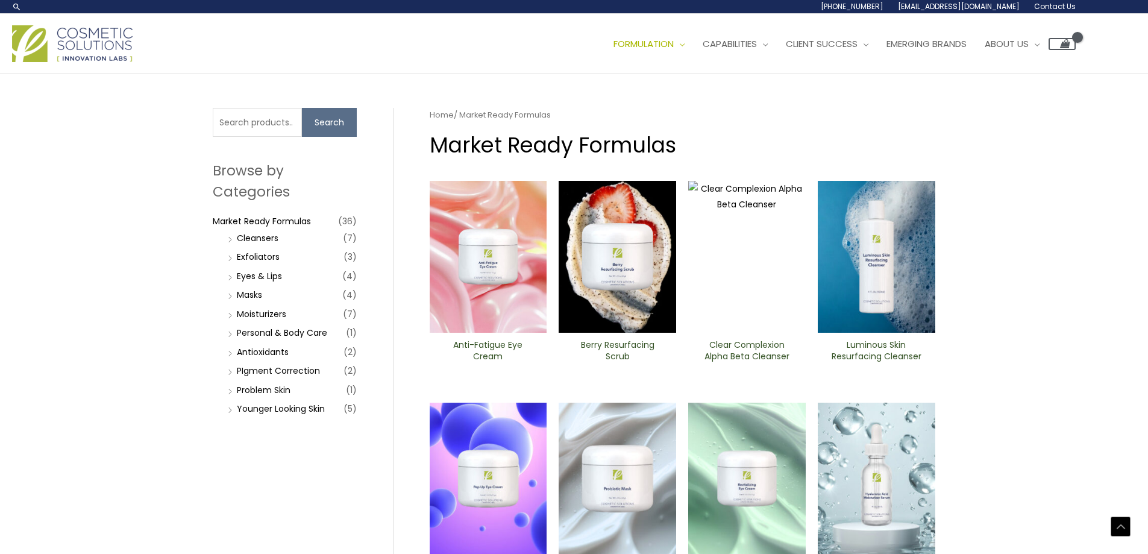
scroll to position [473, 0]
